Goal: Task Accomplishment & Management: Use online tool/utility

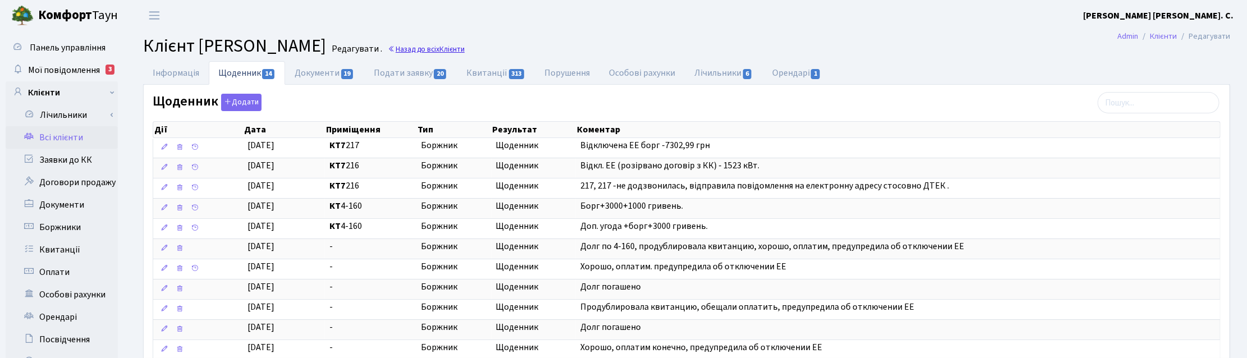
click at [465, 49] on link "Назад до всіх Клієнти" at bounding box center [426, 49] width 77 height 11
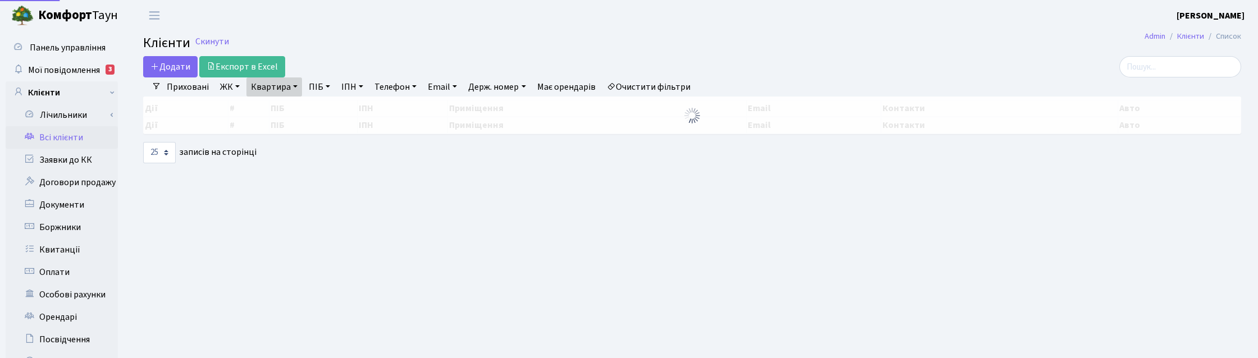
select select "25"
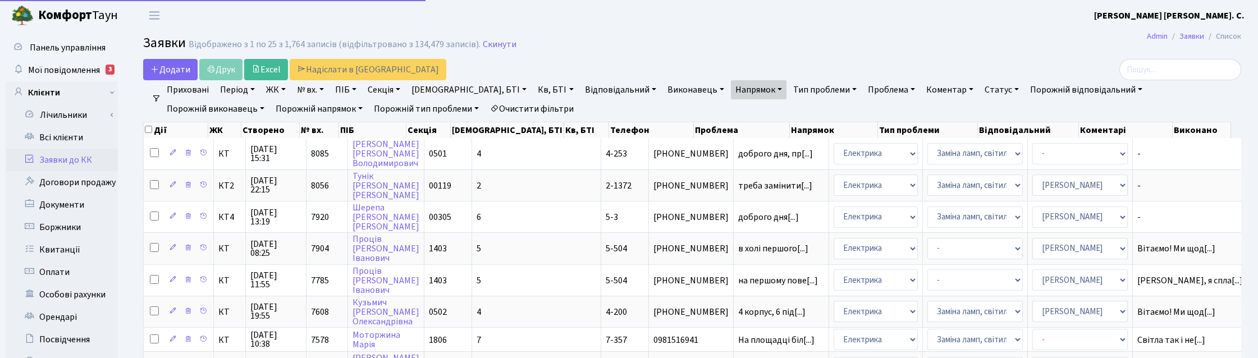
select select "25"
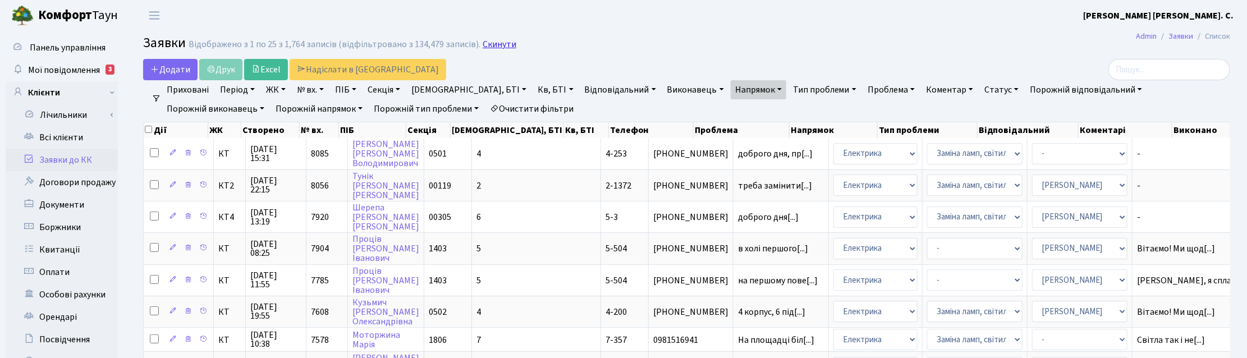
click at [497, 40] on link "Скинути" at bounding box center [500, 44] width 34 height 11
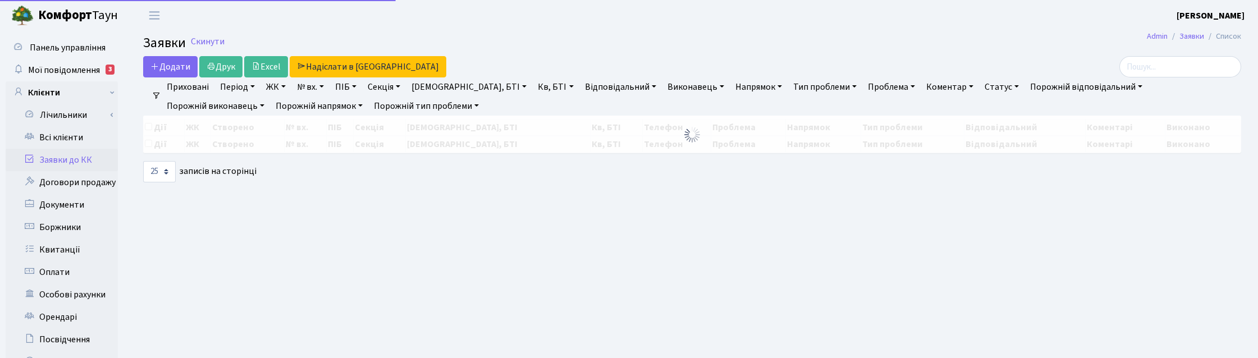
select select "25"
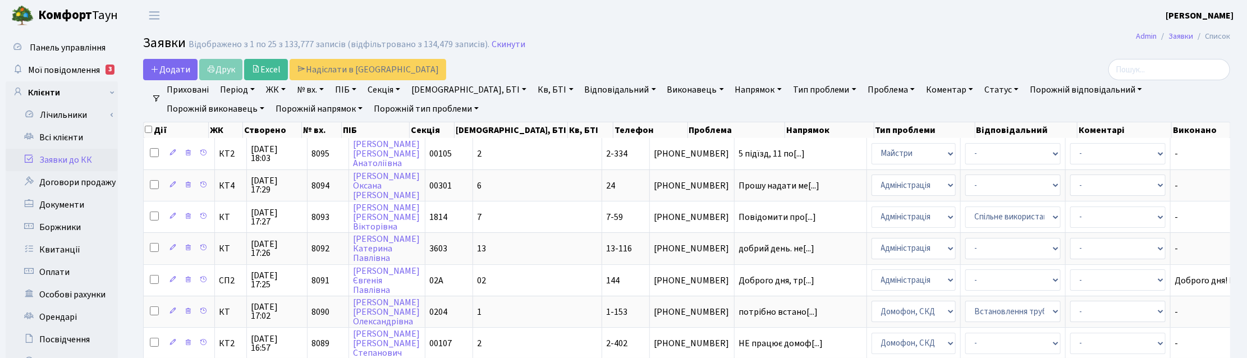
click at [731, 92] on link "Напрямок" at bounding box center [759, 89] width 56 height 19
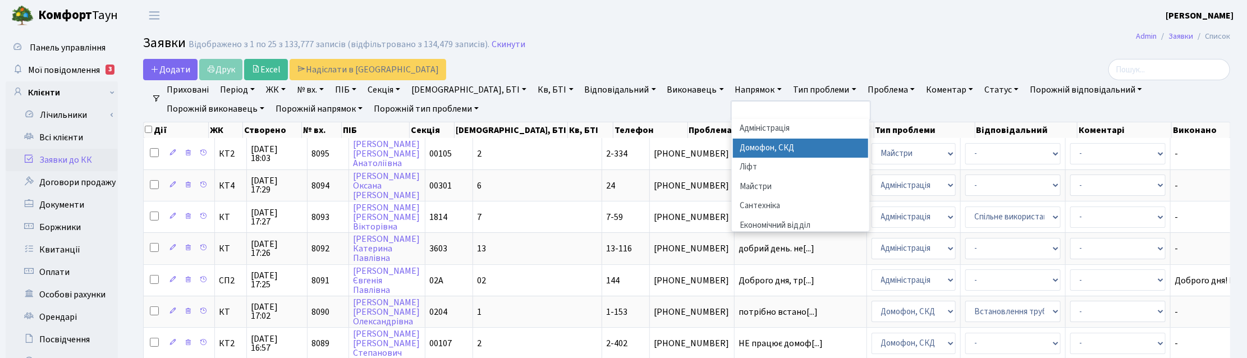
click at [733, 146] on li "Домофон, СКД" at bounding box center [801, 149] width 136 height 20
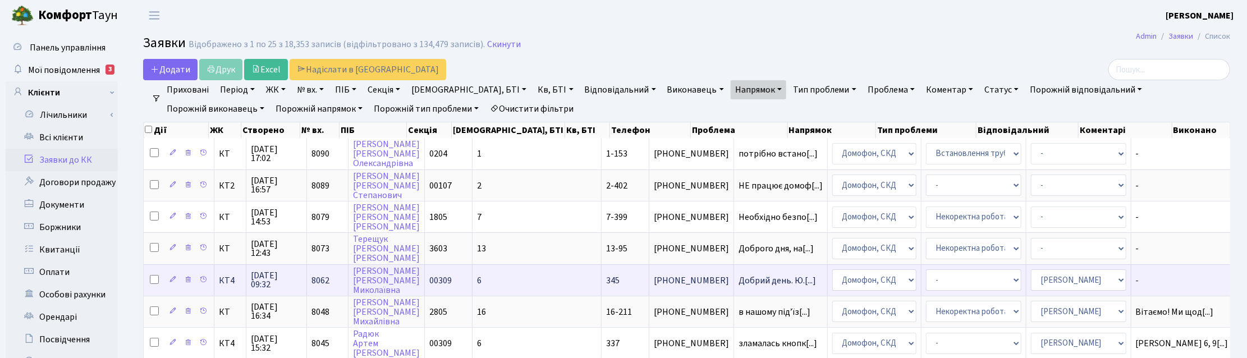
click at [153, 277] on input "checkbox" at bounding box center [154, 279] width 9 height 9
checkbox input "true"
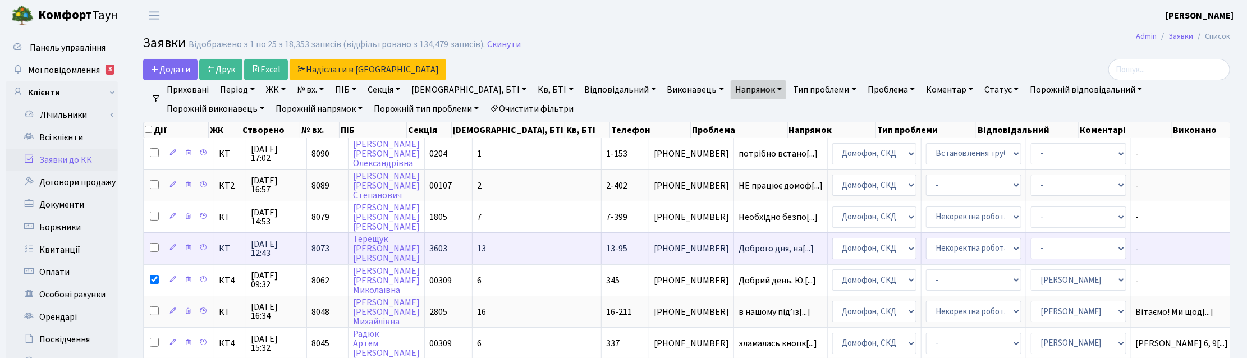
click at [152, 245] on input "checkbox" at bounding box center [154, 247] width 9 height 9
checkbox input "true"
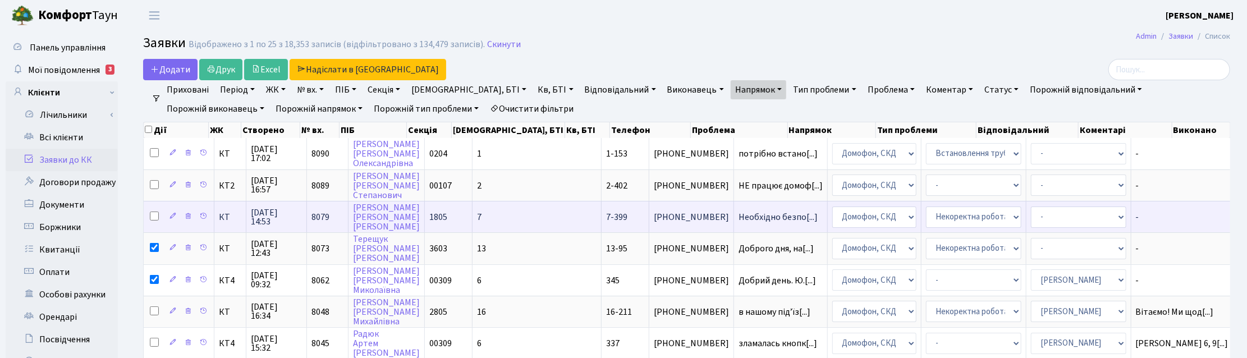
click at [153, 216] on input "checkbox" at bounding box center [154, 216] width 9 height 9
checkbox input "true"
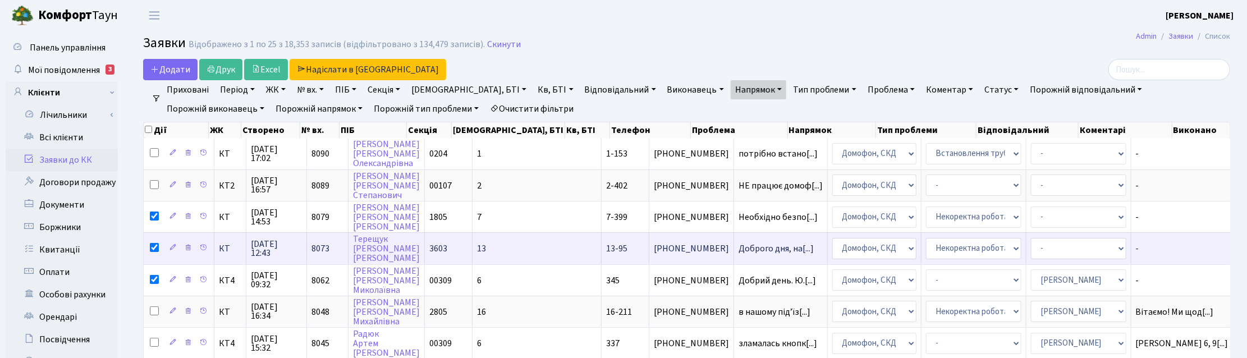
click at [259, 249] on span "16.09.2025 12:43" at bounding box center [276, 249] width 51 height 18
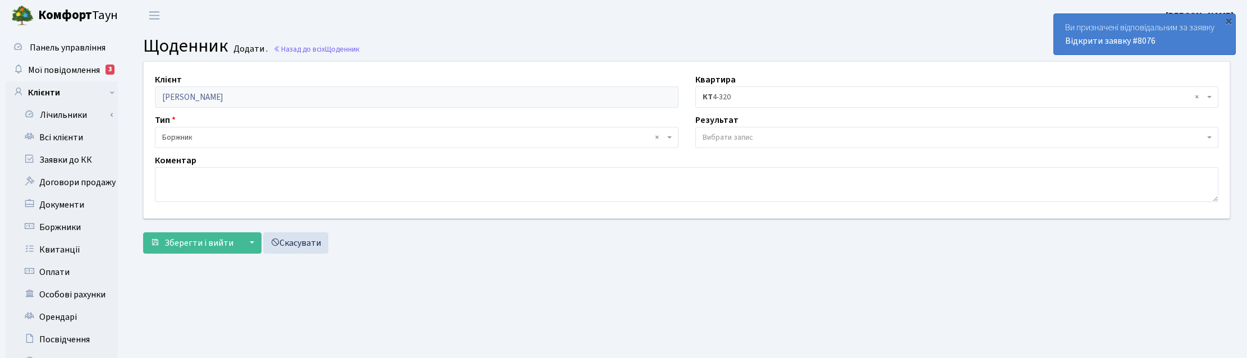
select select "189"
click at [734, 136] on span "Вибрати запис" at bounding box center [728, 137] width 51 height 11
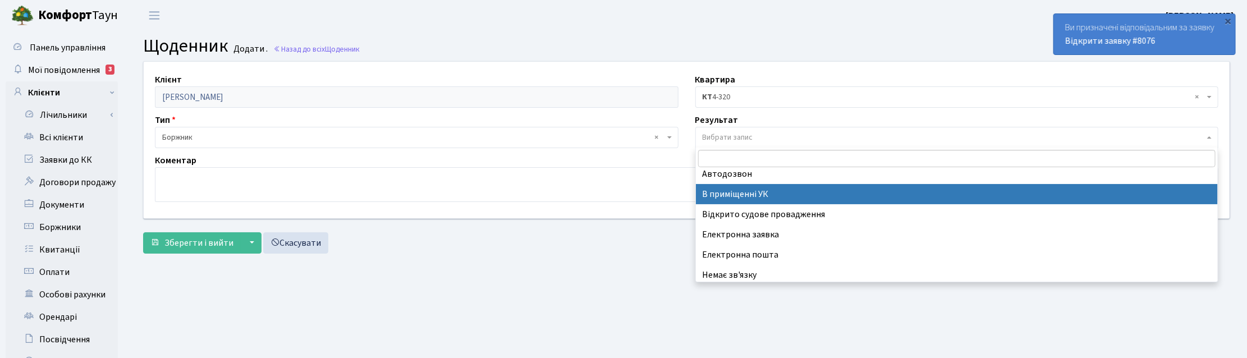
scroll to position [69, 0]
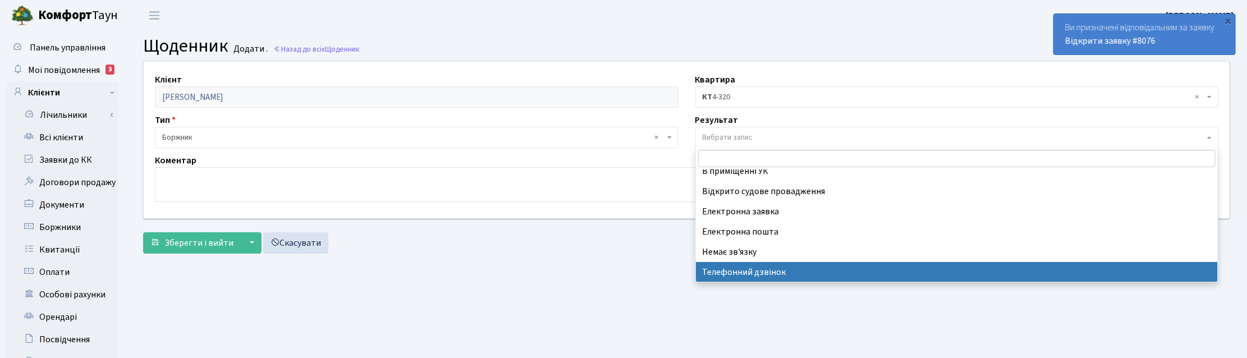
select select "196"
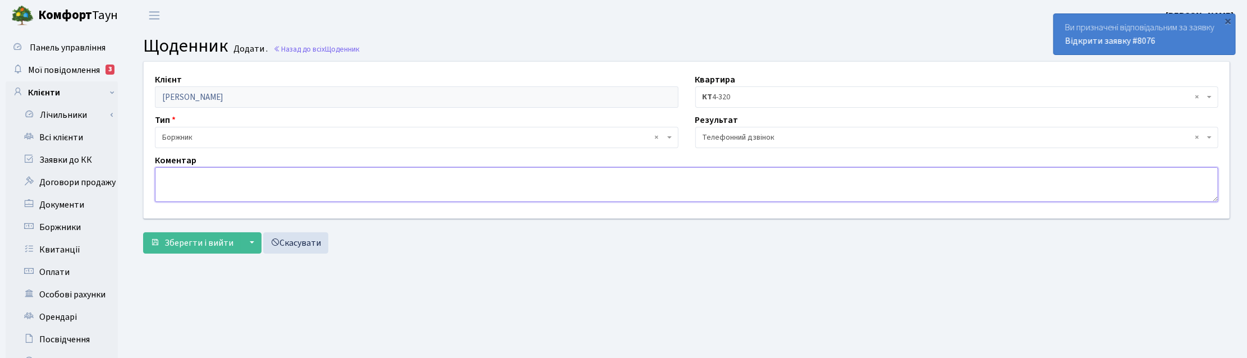
click at [209, 186] on textarea at bounding box center [687, 184] width 1064 height 35
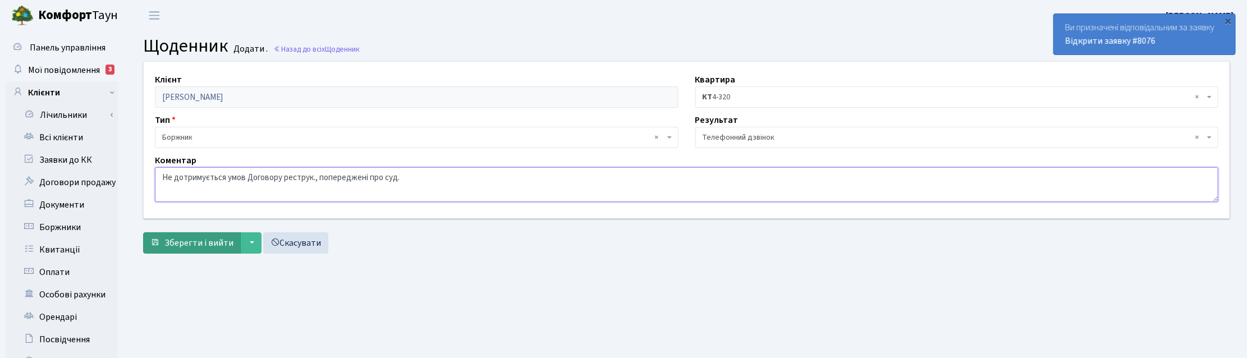
type textarea "Не дотримується умов Договору реструк., попереджені про суд."
click at [187, 250] on button "Зберегти і вийти" at bounding box center [192, 242] width 98 height 21
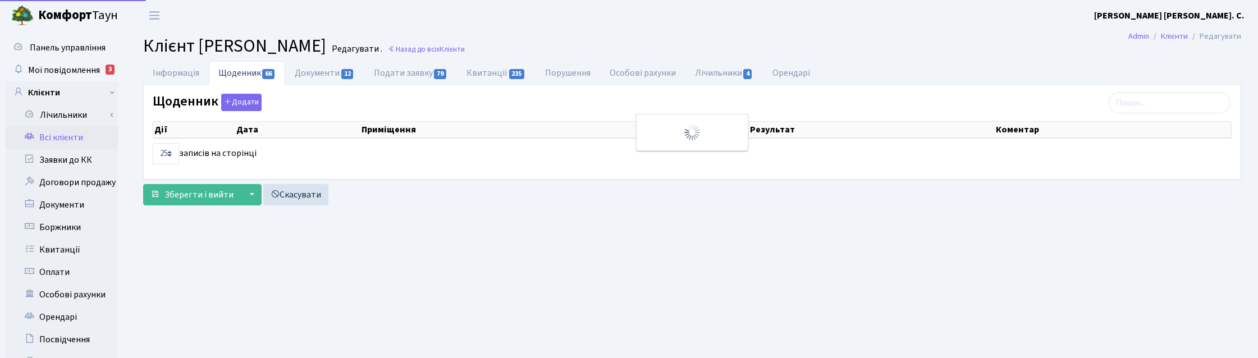
select select "25"
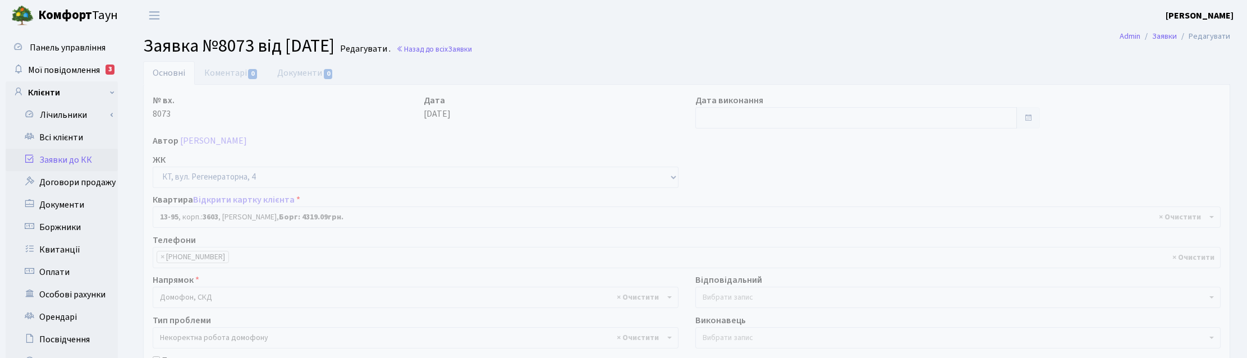
select select "7741"
select select "38"
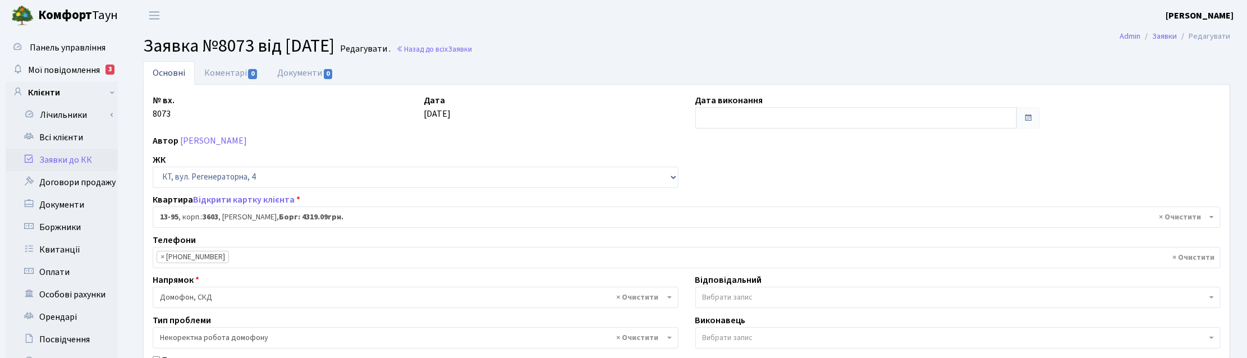
click at [526, 48] on h2 "Заявка №8073 від [DATE] Редагувати . Назад до всіх Заявки" at bounding box center [686, 45] width 1087 height 21
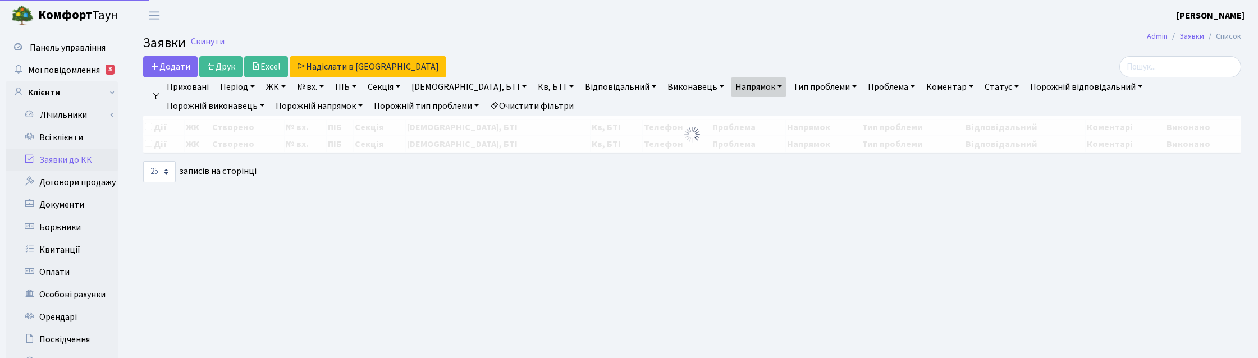
select select "25"
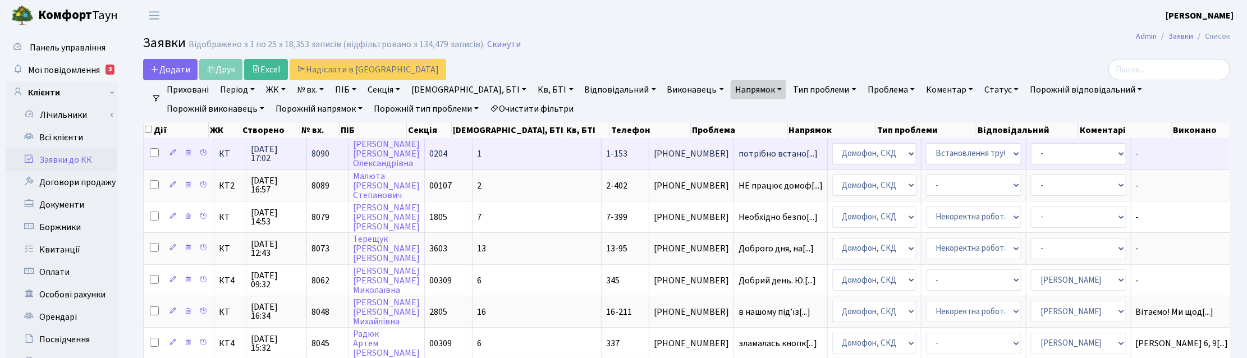
click at [152, 152] on input "checkbox" at bounding box center [154, 152] width 9 height 9
checkbox input "true"
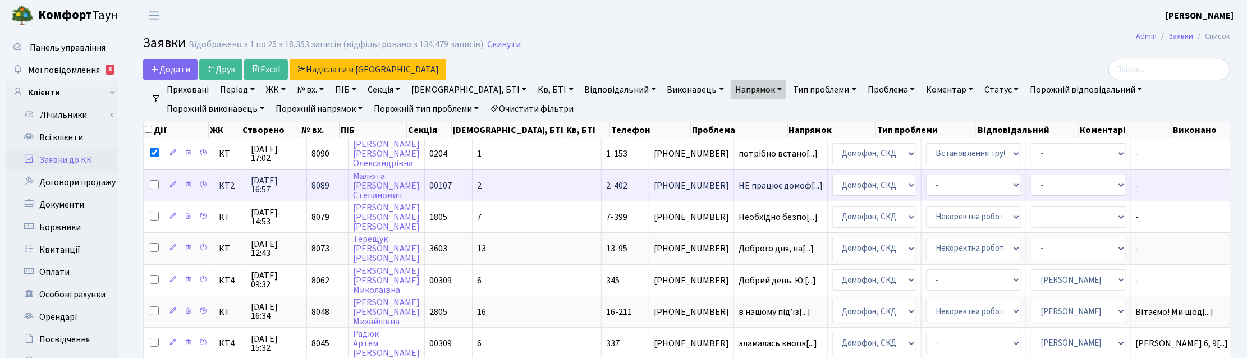
click at [157, 183] on input "checkbox" at bounding box center [154, 184] width 9 height 9
checkbox input "true"
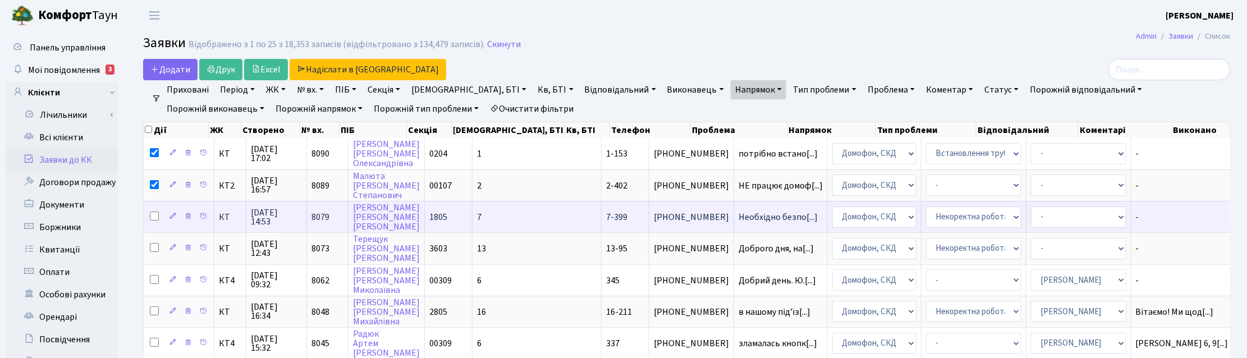
click at [155, 214] on input "checkbox" at bounding box center [154, 216] width 9 height 9
checkbox input "true"
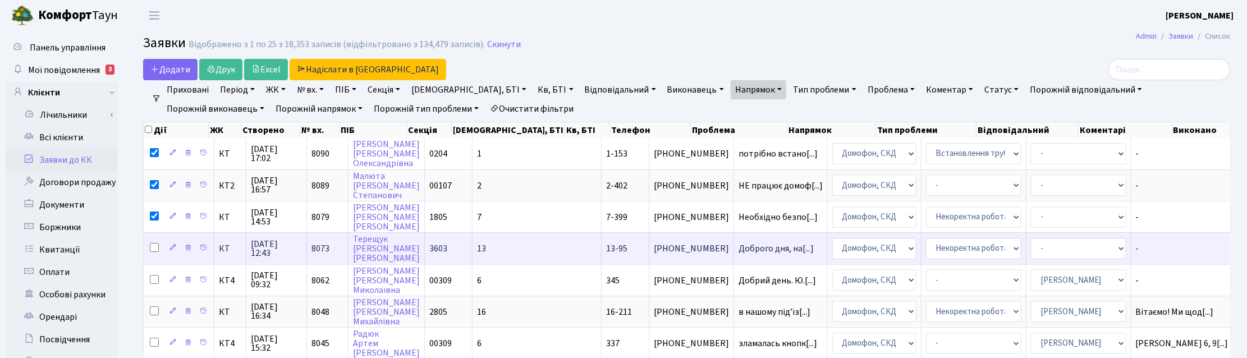
click at [154, 245] on input "checkbox" at bounding box center [154, 247] width 9 height 9
checkbox input "true"
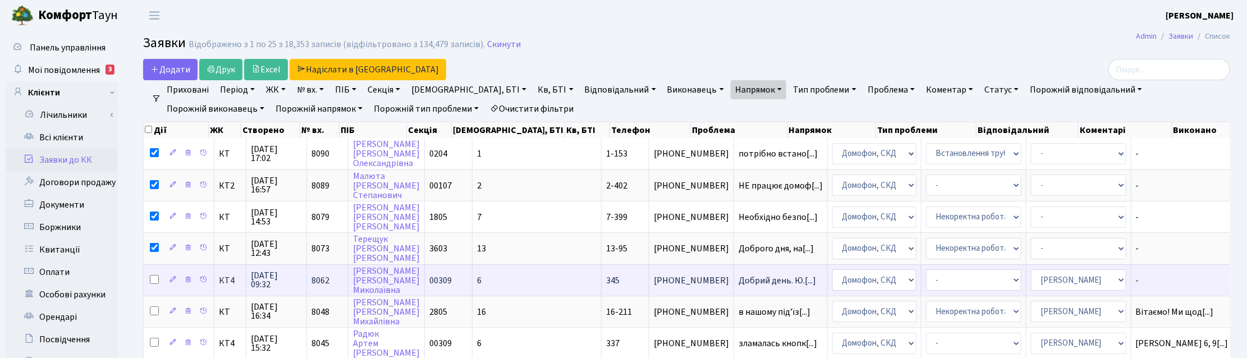
click at [153, 279] on input "checkbox" at bounding box center [154, 279] width 9 height 9
checkbox input "true"
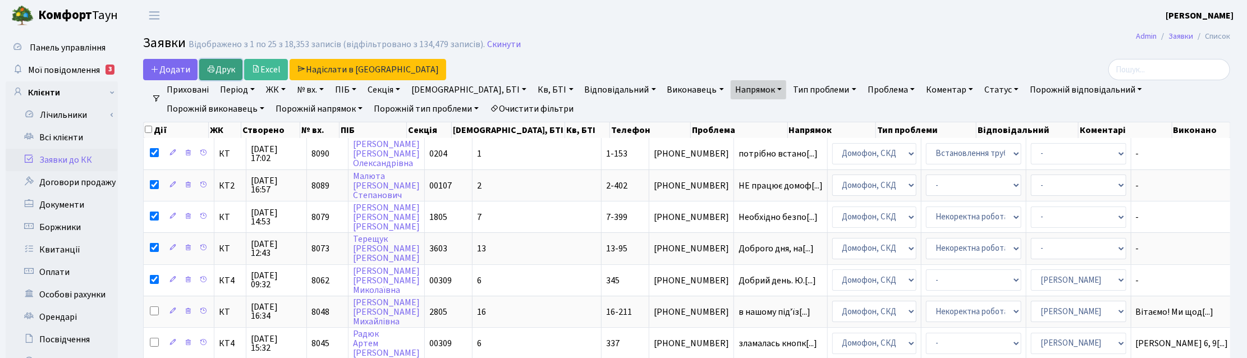
click at [221, 66] on link "Друк" at bounding box center [220, 69] width 43 height 21
click at [145, 130] on input "checkbox" at bounding box center [148, 129] width 7 height 7
checkbox input "true"
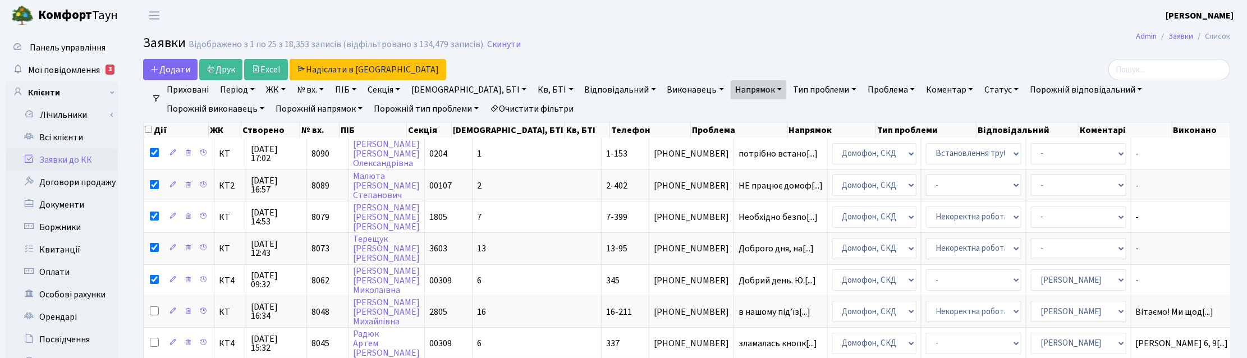
checkbox input "true"
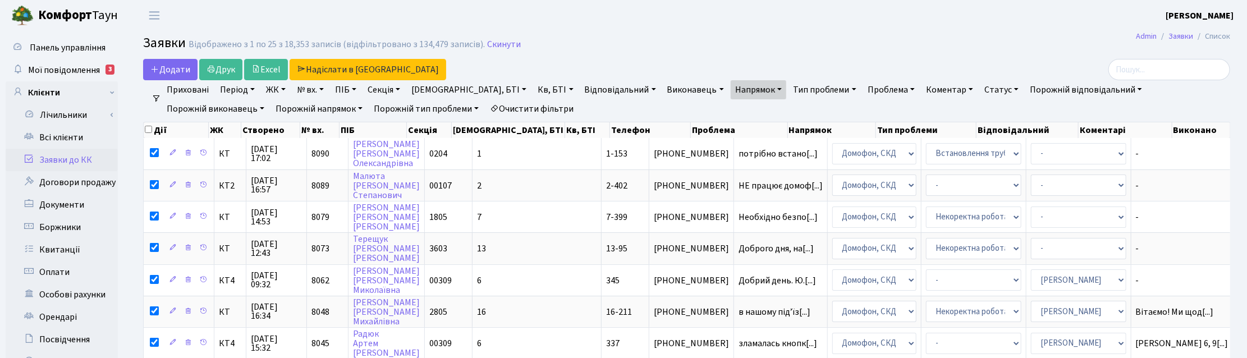
checkbox input "true"
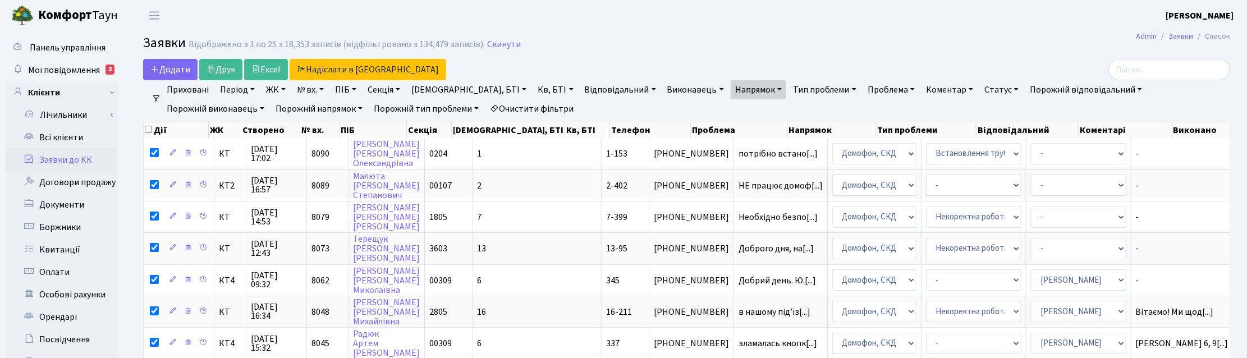
checkbox input "true"
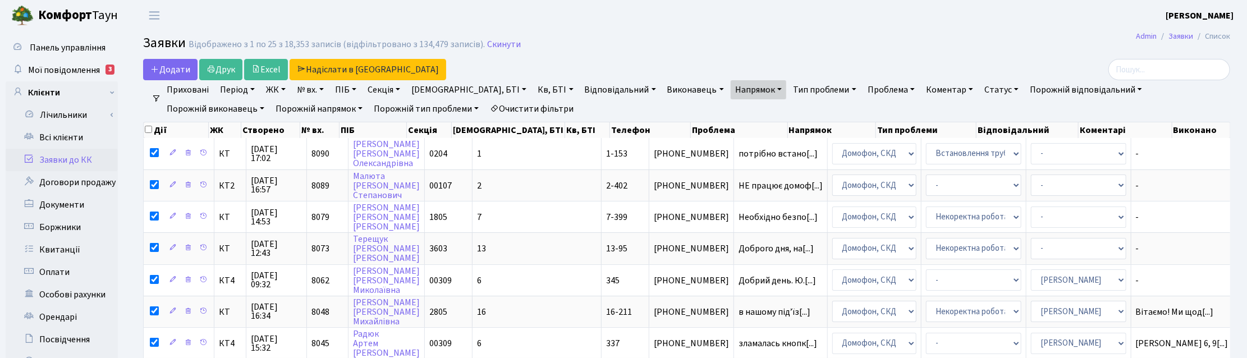
checkbox input "true"
click at [147, 131] on input "checkbox" at bounding box center [148, 129] width 7 height 7
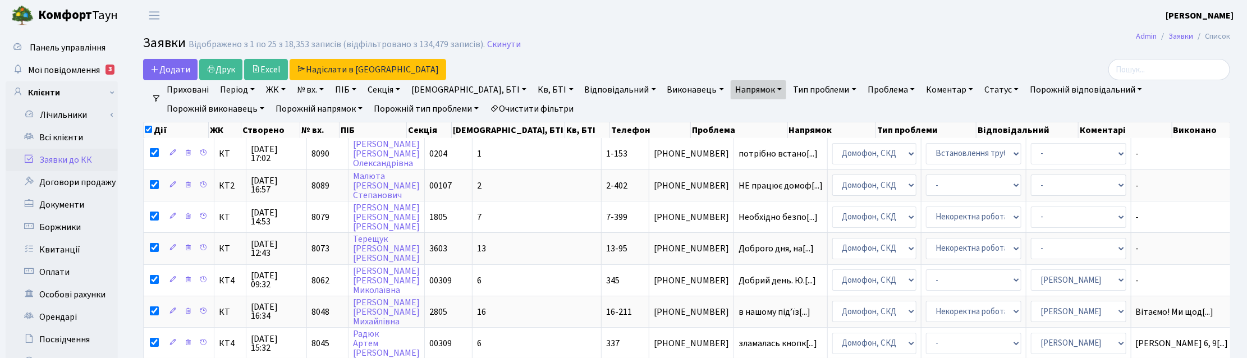
checkbox input "false"
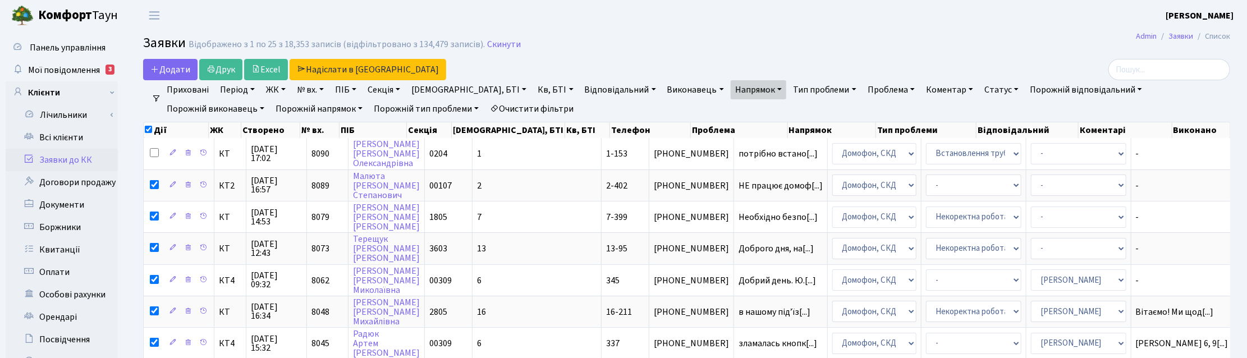
checkbox input "false"
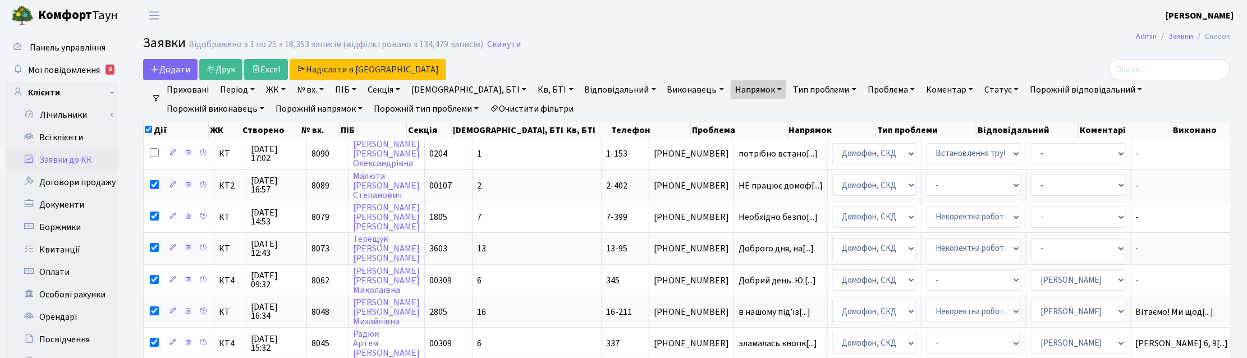
checkbox input "false"
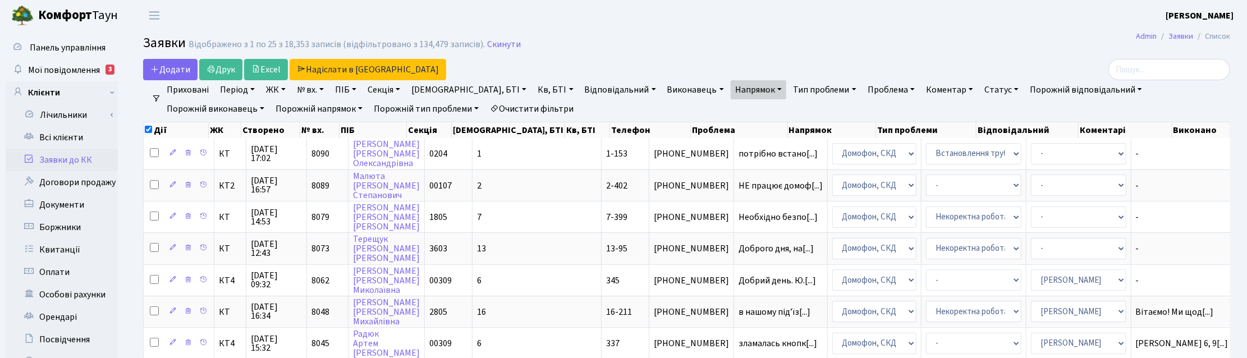
checkbox input "false"
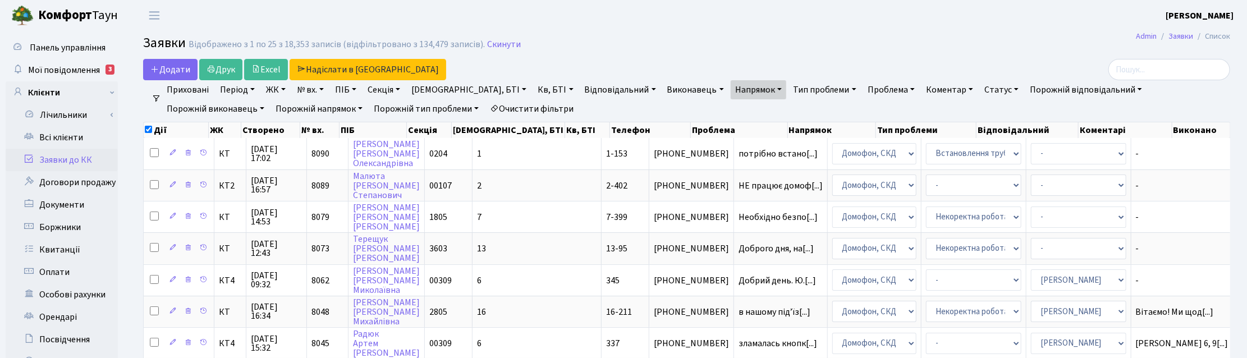
checkbox input "false"
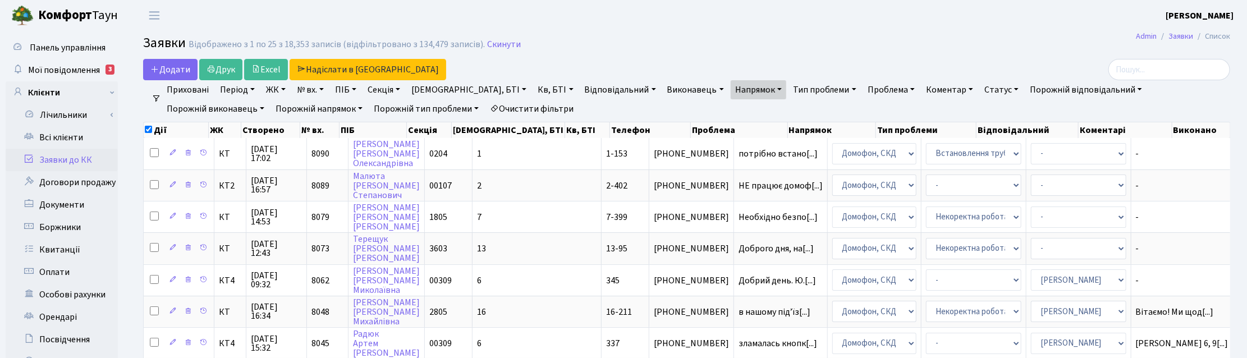
checkbox input "false"
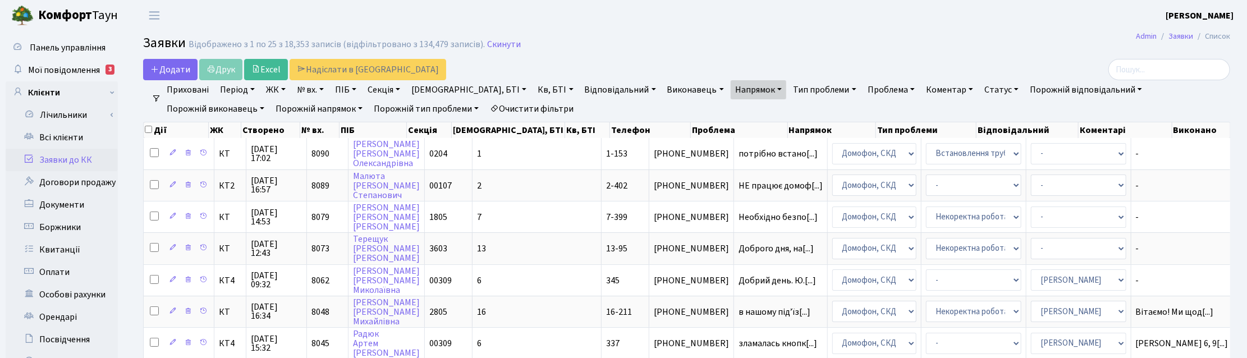
click at [731, 93] on link "Напрямок" at bounding box center [759, 89] width 56 height 19
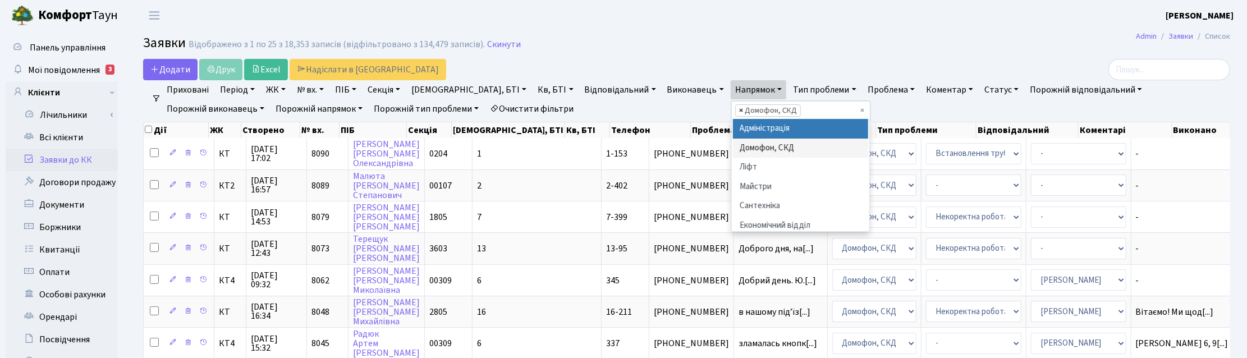
click at [739, 114] on span "×" at bounding box center [741, 110] width 4 height 11
select select
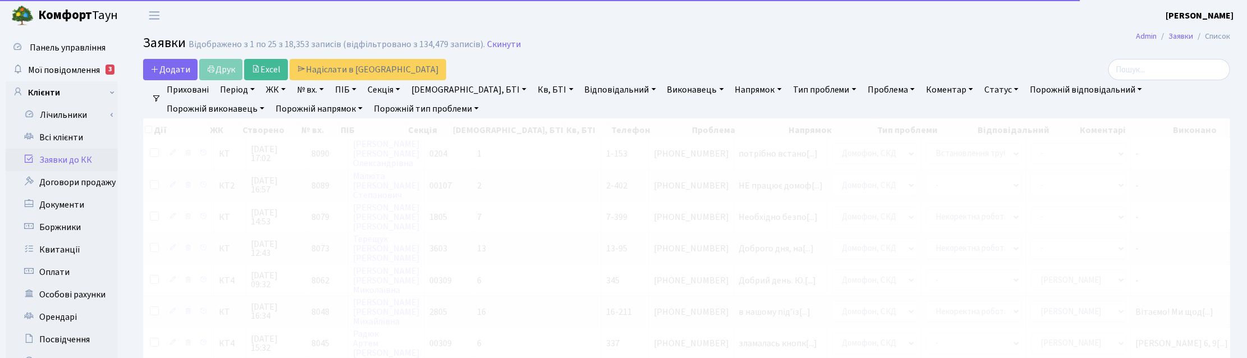
click at [731, 90] on link "Напрямок" at bounding box center [759, 89] width 56 height 19
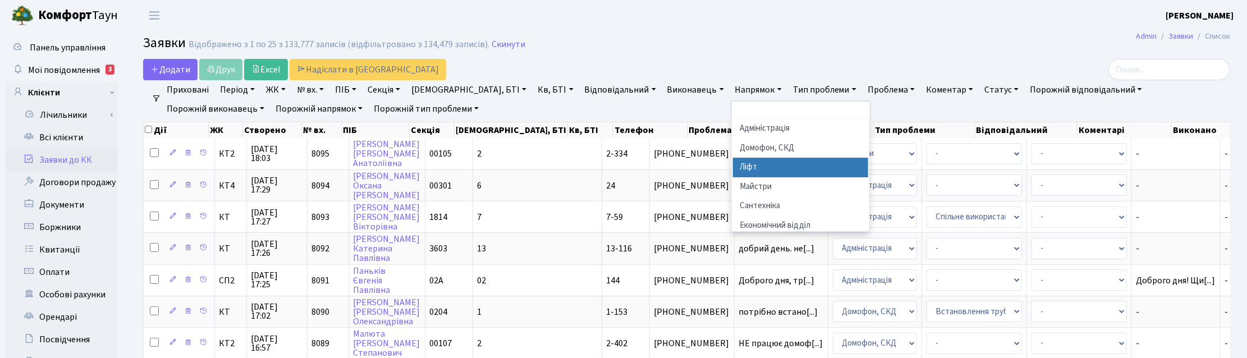
scroll to position [70, 0]
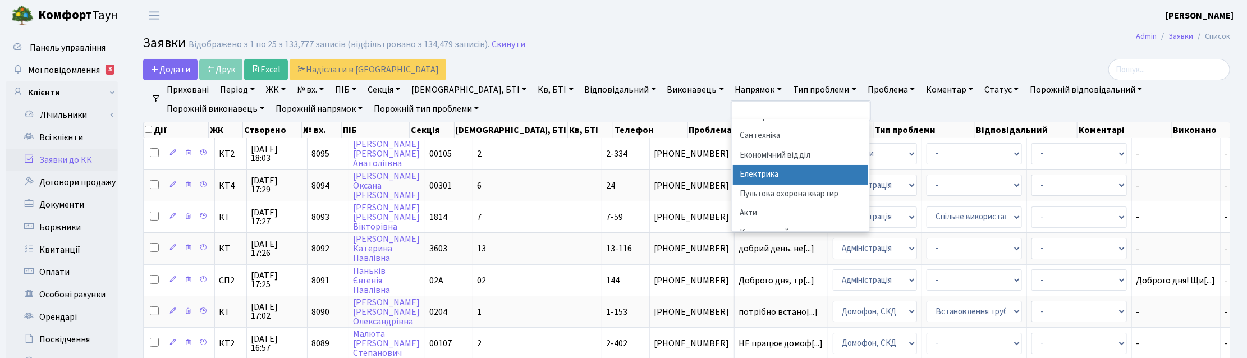
click at [733, 172] on li "Електрика" at bounding box center [801, 175] width 136 height 20
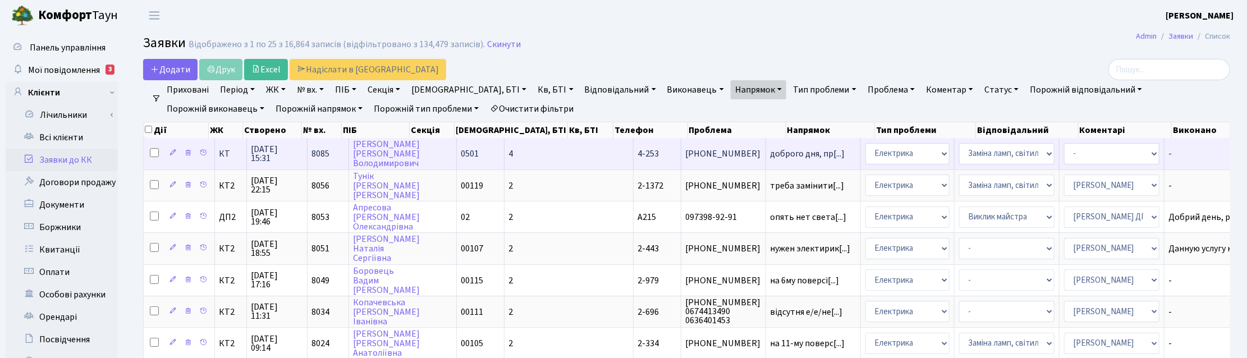
click at [258, 153] on span "16.09.2025 15:31" at bounding box center [276, 154] width 51 height 18
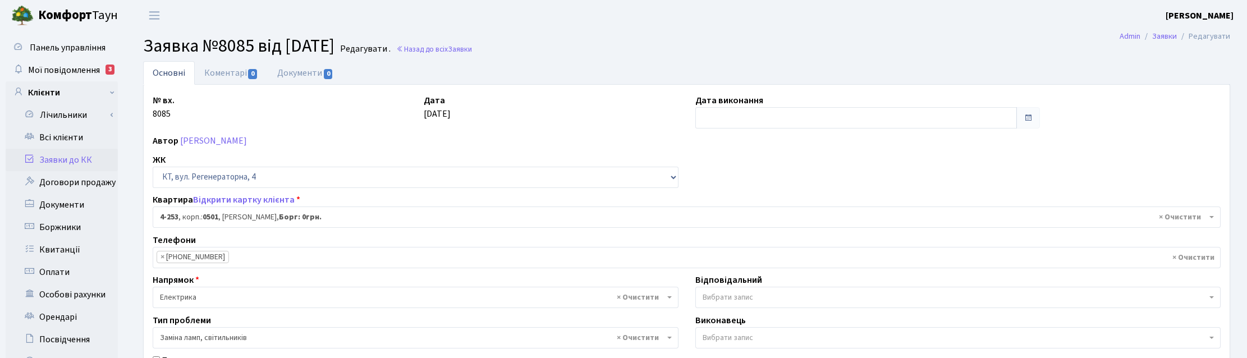
select select "1031"
select select "40"
click at [449, 52] on link "Назад до всіх Заявки" at bounding box center [434, 49] width 76 height 11
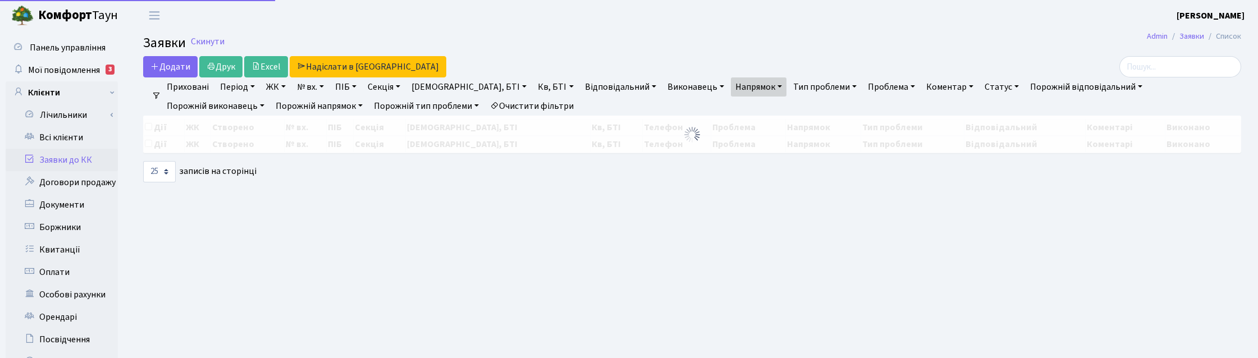
select select "25"
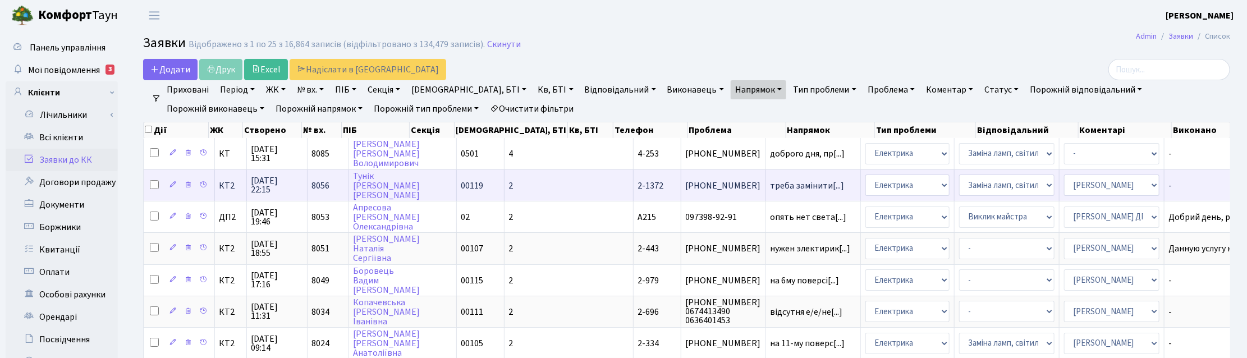
click at [153, 183] on input "checkbox" at bounding box center [154, 184] width 9 height 9
checkbox input "true"
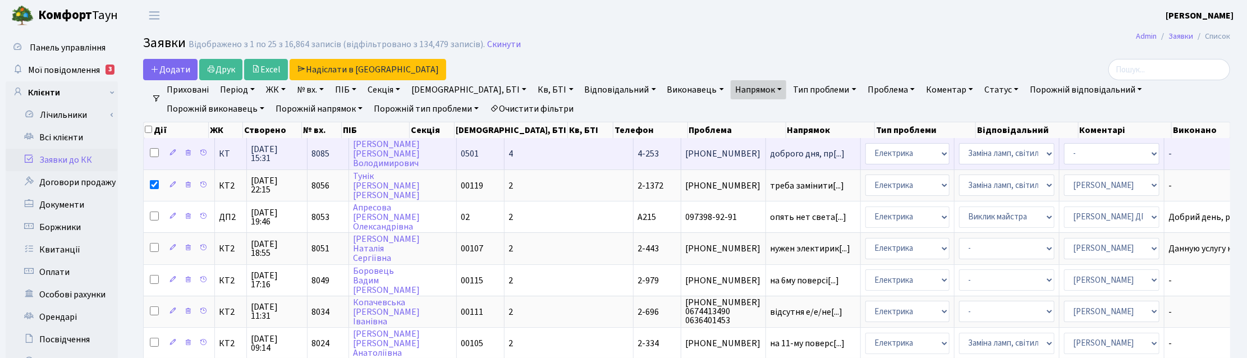
click at [155, 149] on input "checkbox" at bounding box center [154, 152] width 9 height 9
checkbox input "true"
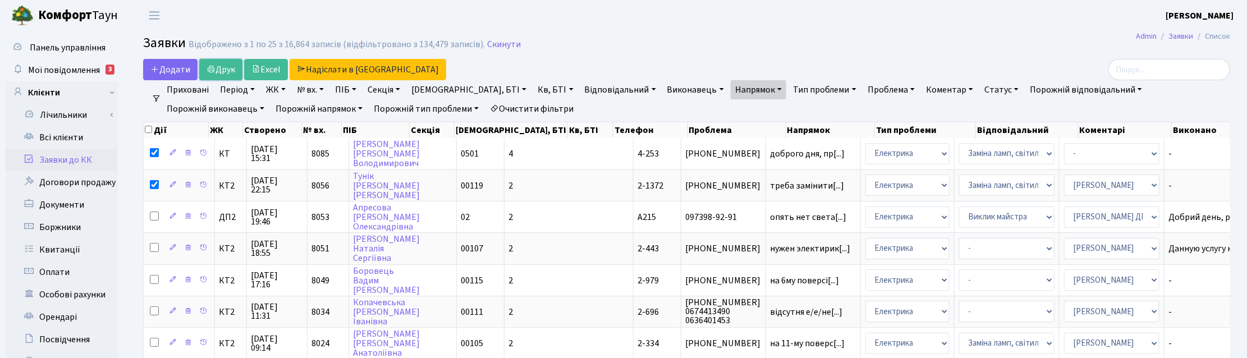
click at [223, 70] on link "Друк" at bounding box center [220, 69] width 43 height 21
